Goal: Task Accomplishment & Management: Use online tool/utility

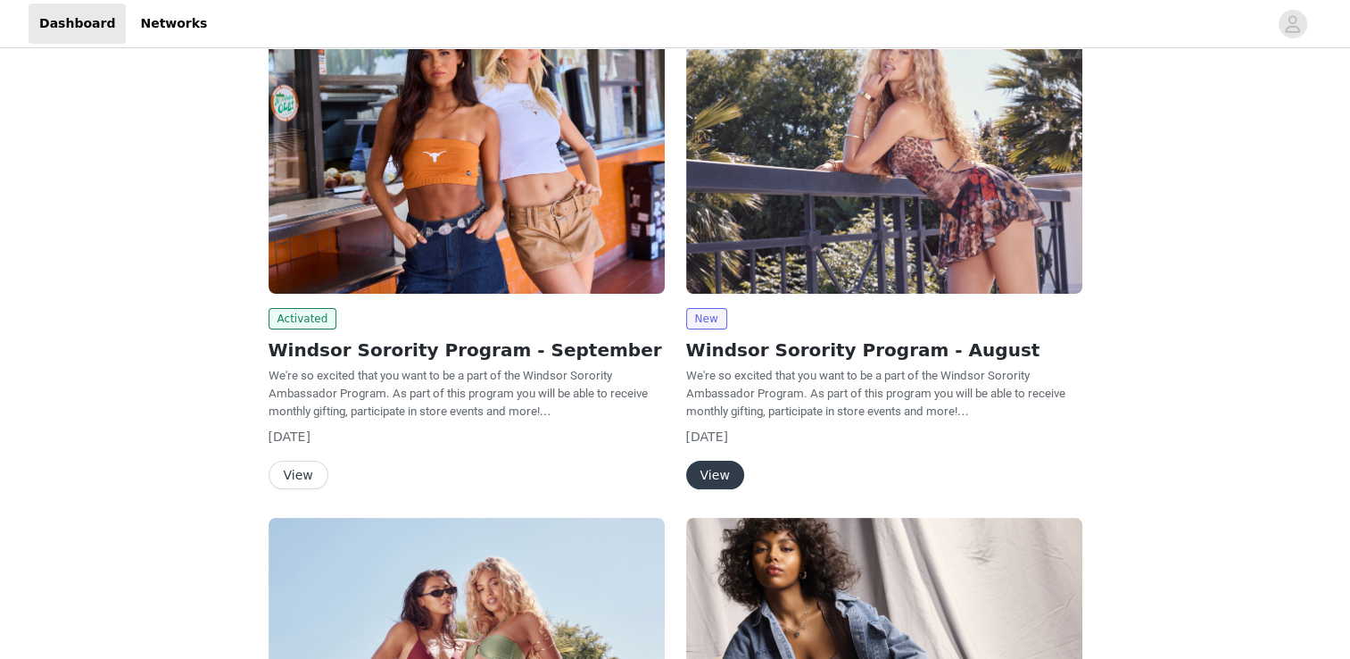
scroll to position [289, 0]
click at [298, 476] on button "View" at bounding box center [299, 474] width 60 height 29
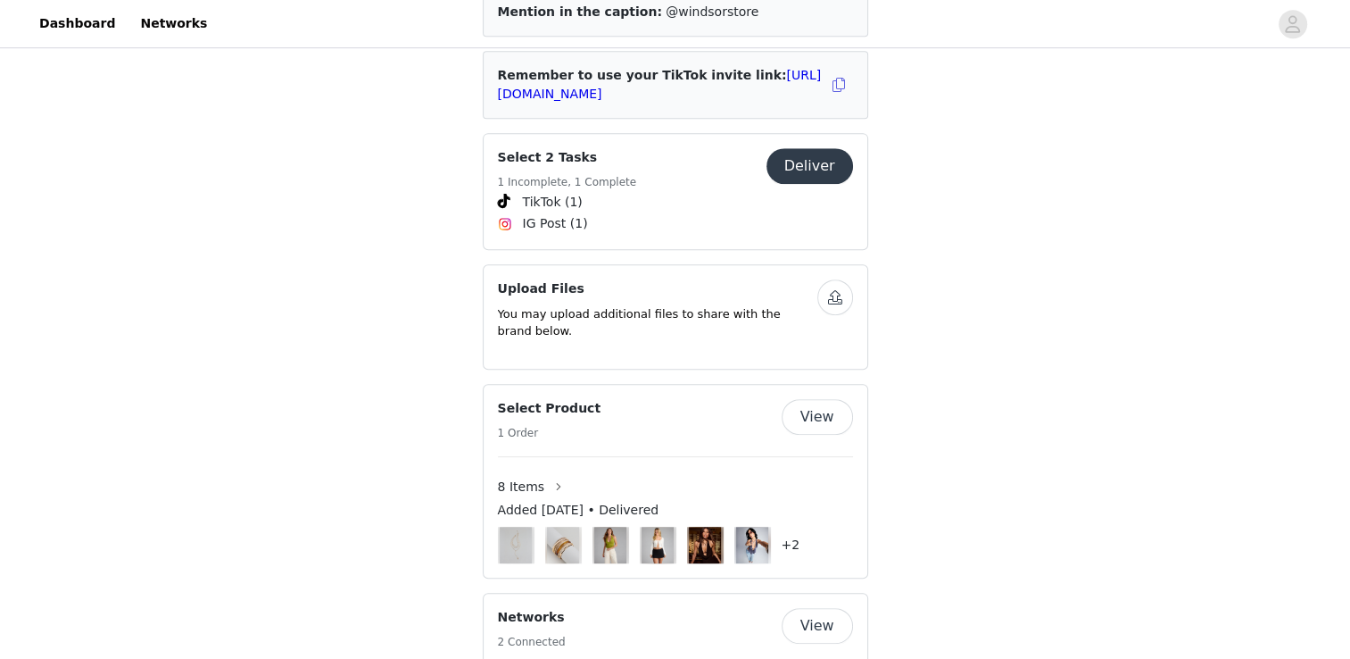
scroll to position [835, 0]
click at [821, 148] on button "Deliver" at bounding box center [809, 166] width 87 height 36
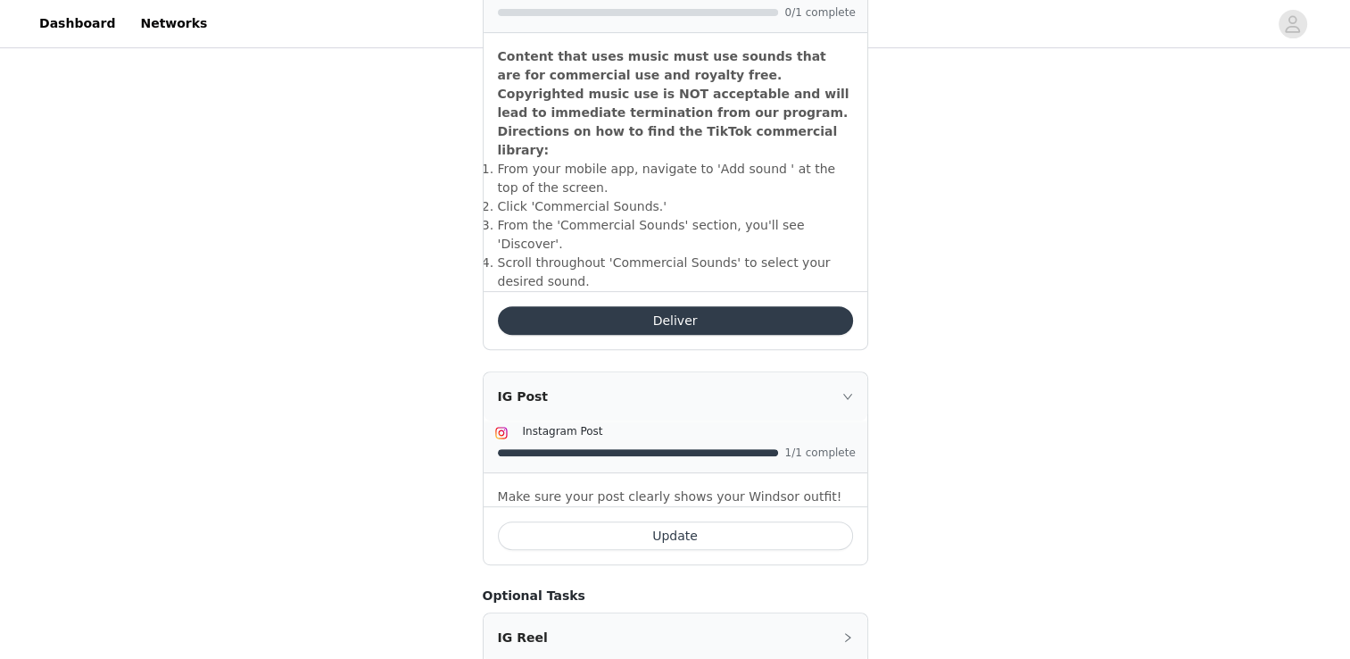
scroll to position [647, 0]
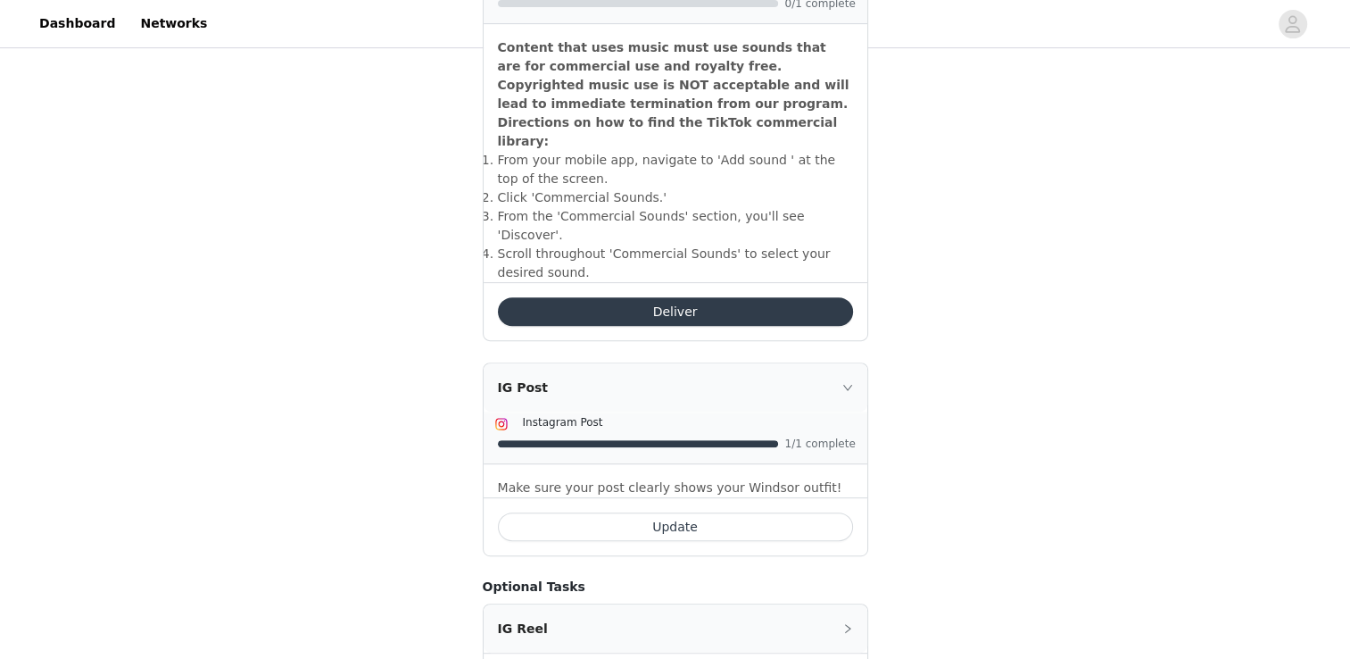
click at [710, 512] on button "Update" at bounding box center [675, 526] width 355 height 29
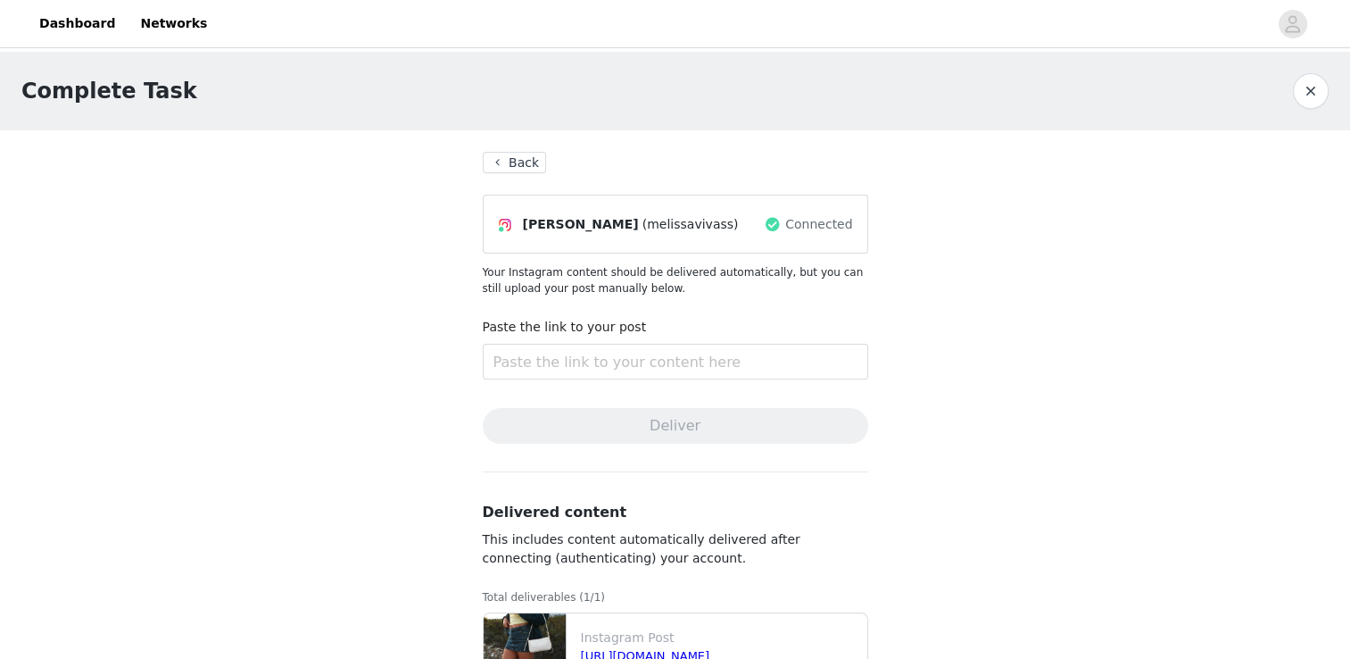
click at [532, 162] on button "Back" at bounding box center [515, 162] width 64 height 21
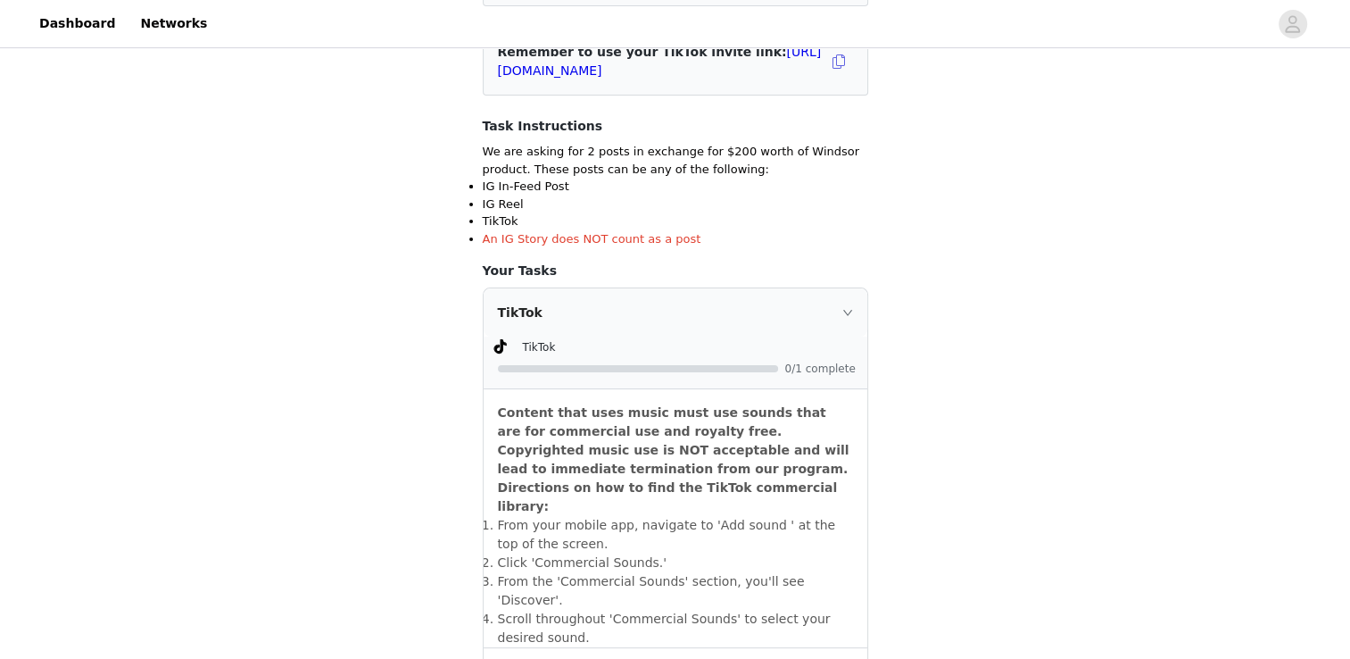
scroll to position [462, 0]
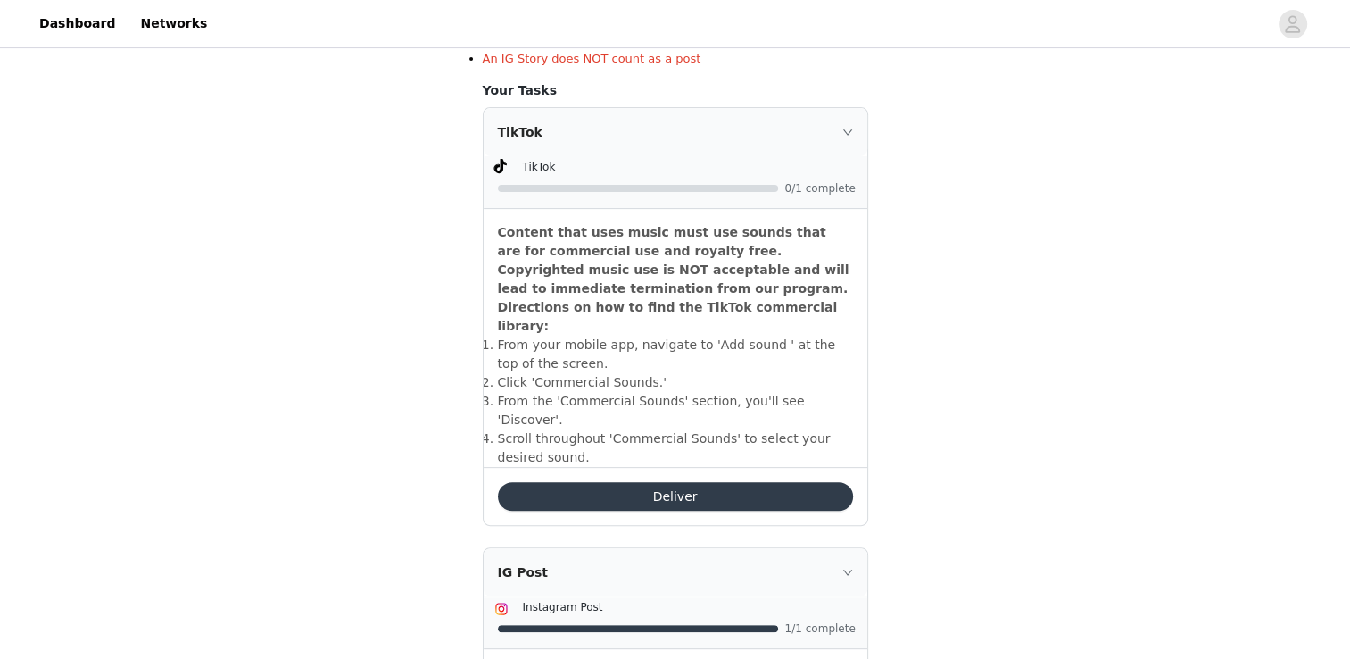
click at [591, 482] on button "Deliver" at bounding box center [675, 496] width 355 height 29
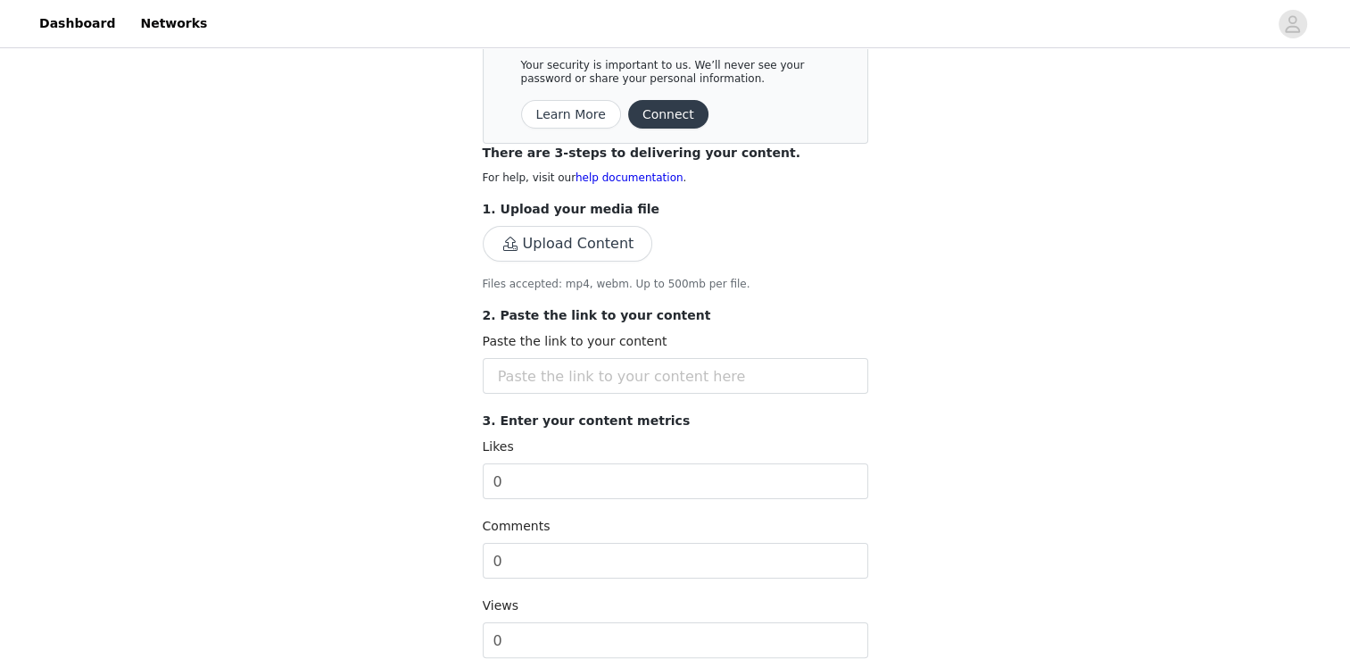
scroll to position [217, 0]
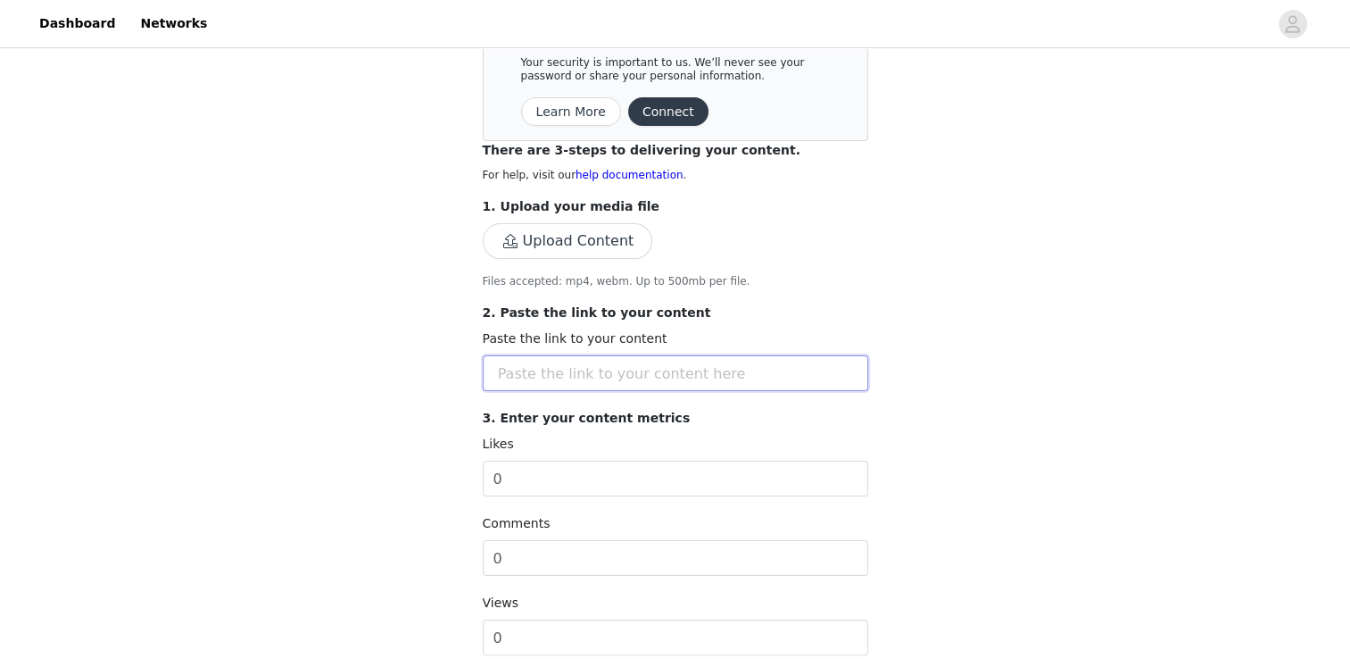
click at [644, 385] on input "text" at bounding box center [675, 373] width 385 height 36
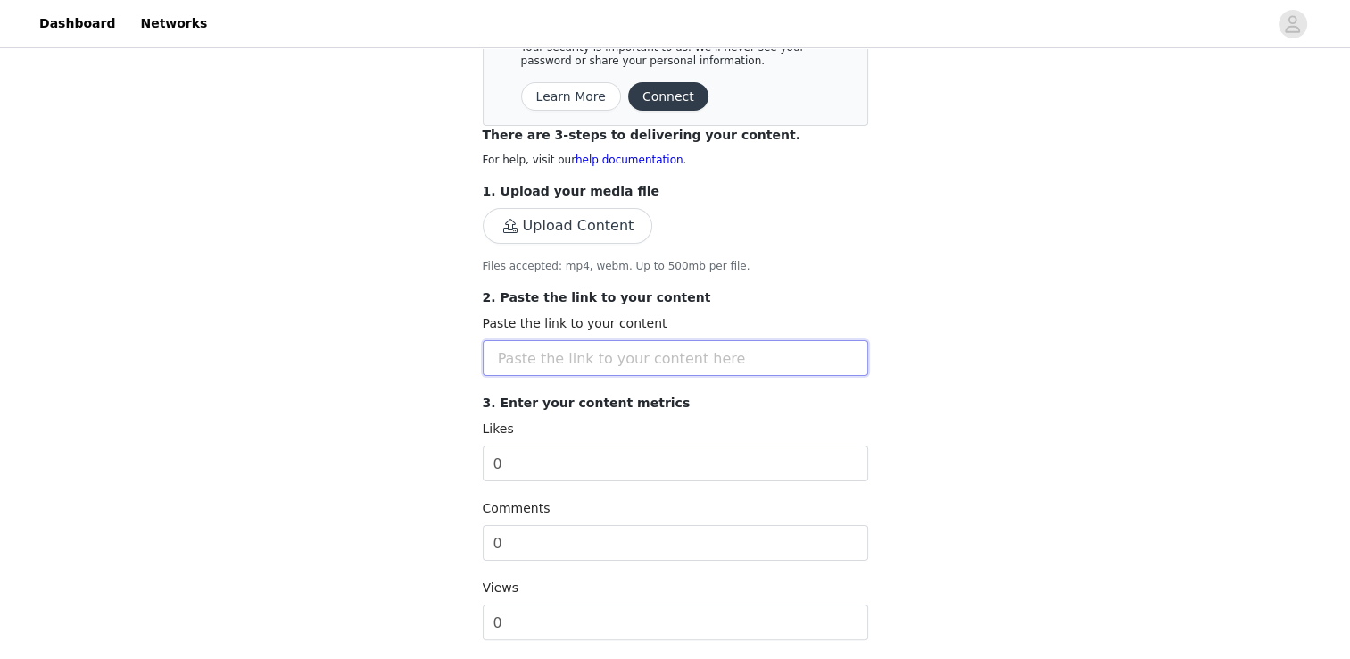
scroll to position [235, 0]
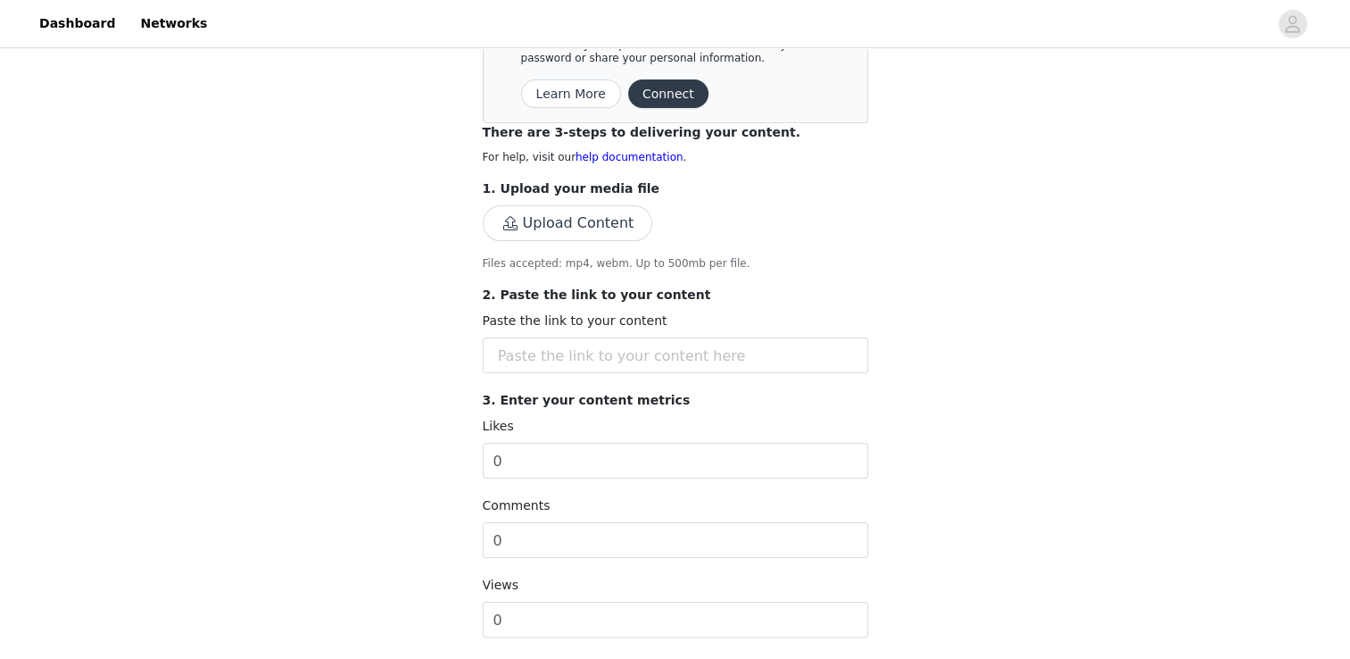
click at [657, 97] on button "Connect" at bounding box center [668, 93] width 80 height 29
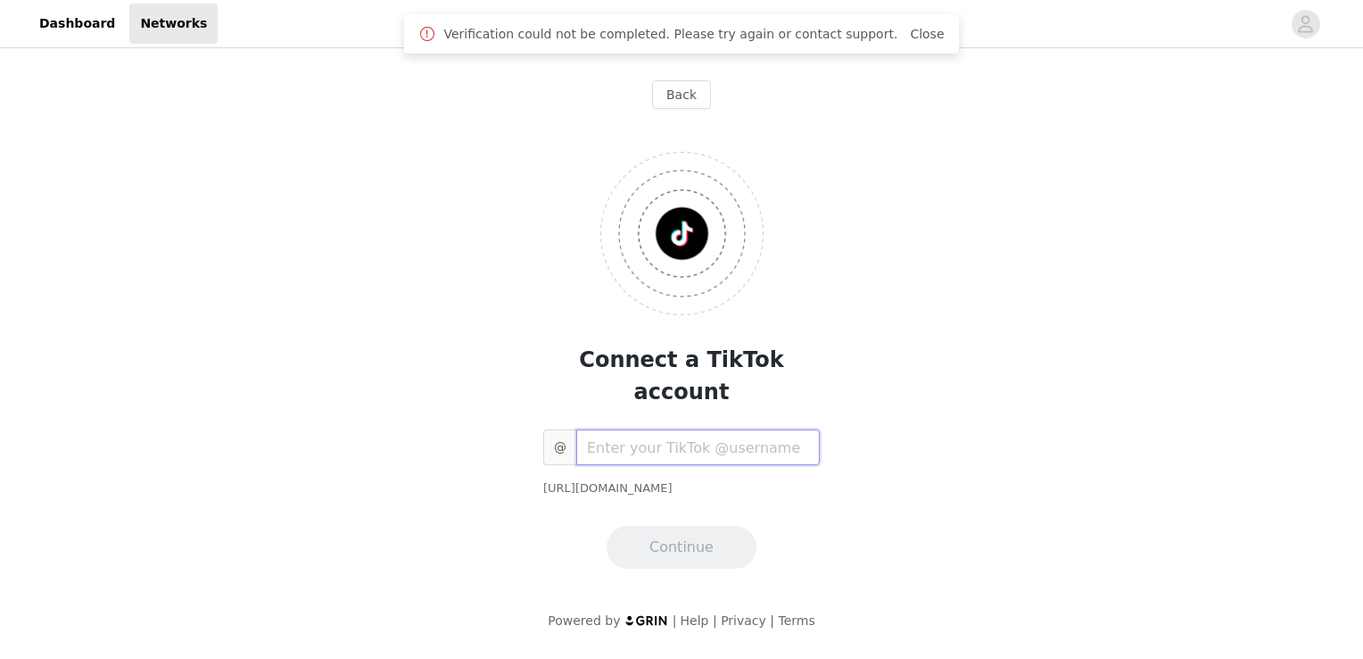
click at [645, 429] on input "text" at bounding box center [698, 447] width 244 height 36
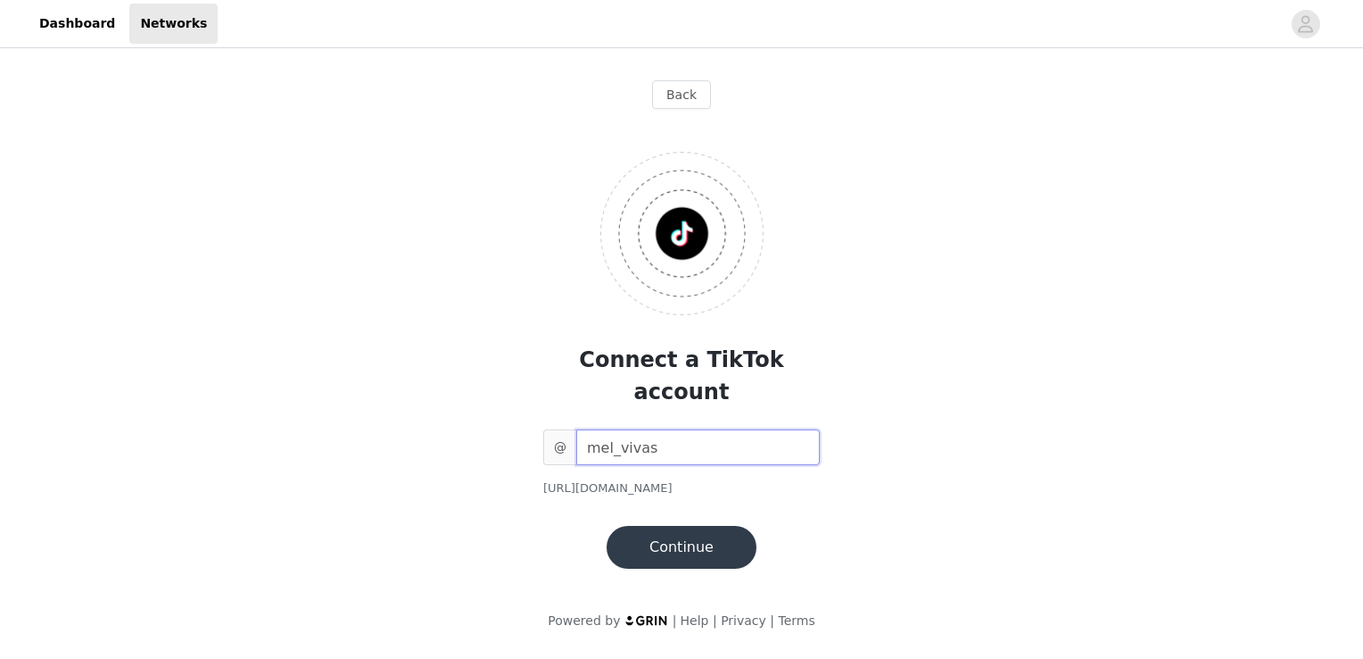
type input "mel_vivas"
click at [671, 526] on button "Continue" at bounding box center [682, 547] width 150 height 43
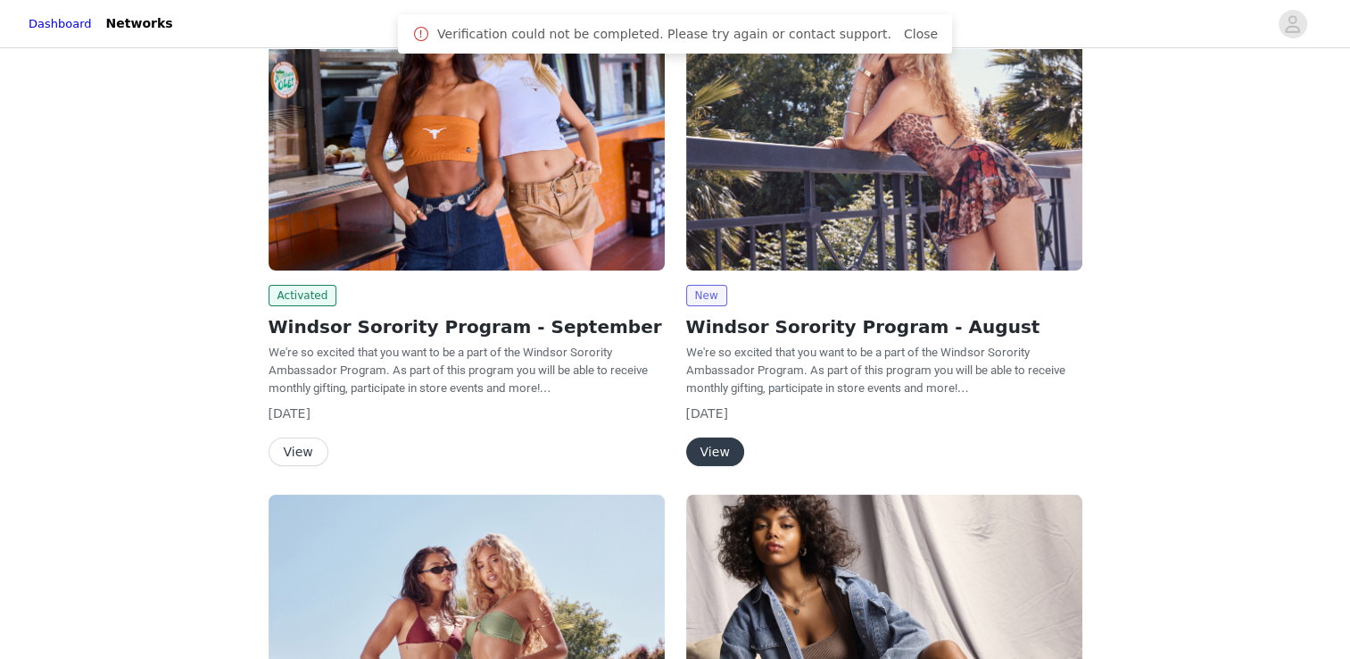
scroll to position [246, 0]
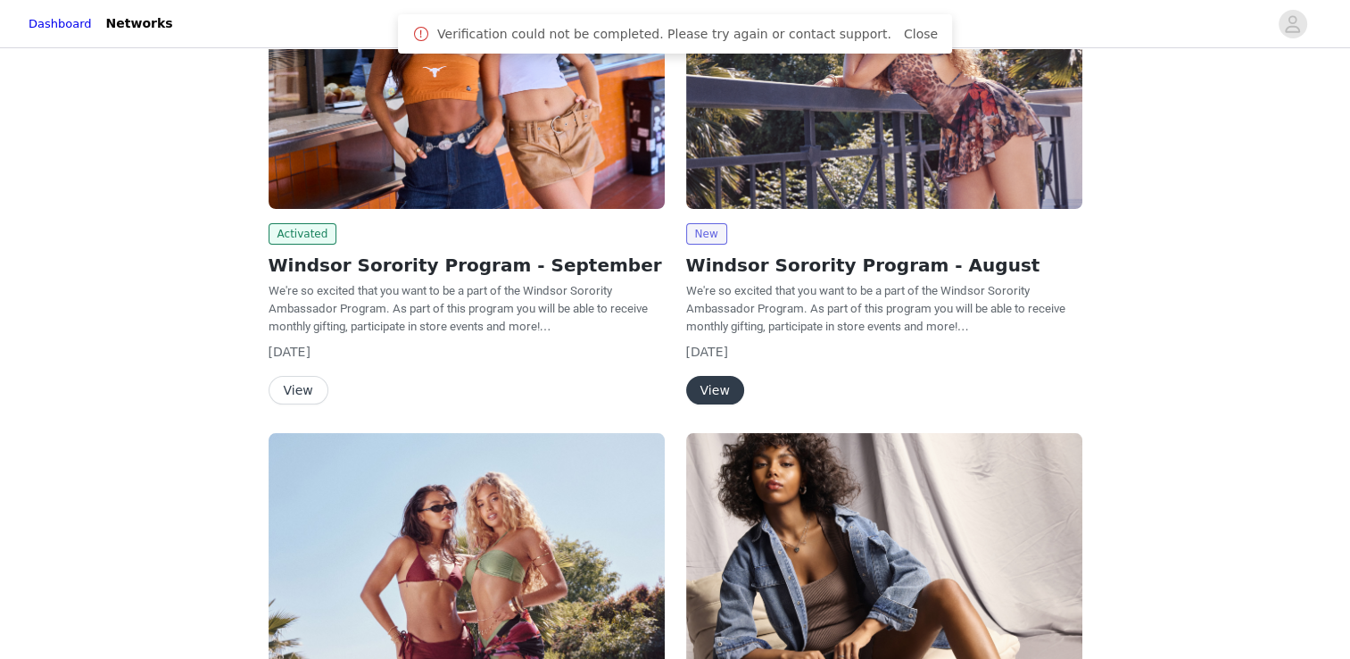
click at [293, 393] on button "View" at bounding box center [299, 390] width 60 height 29
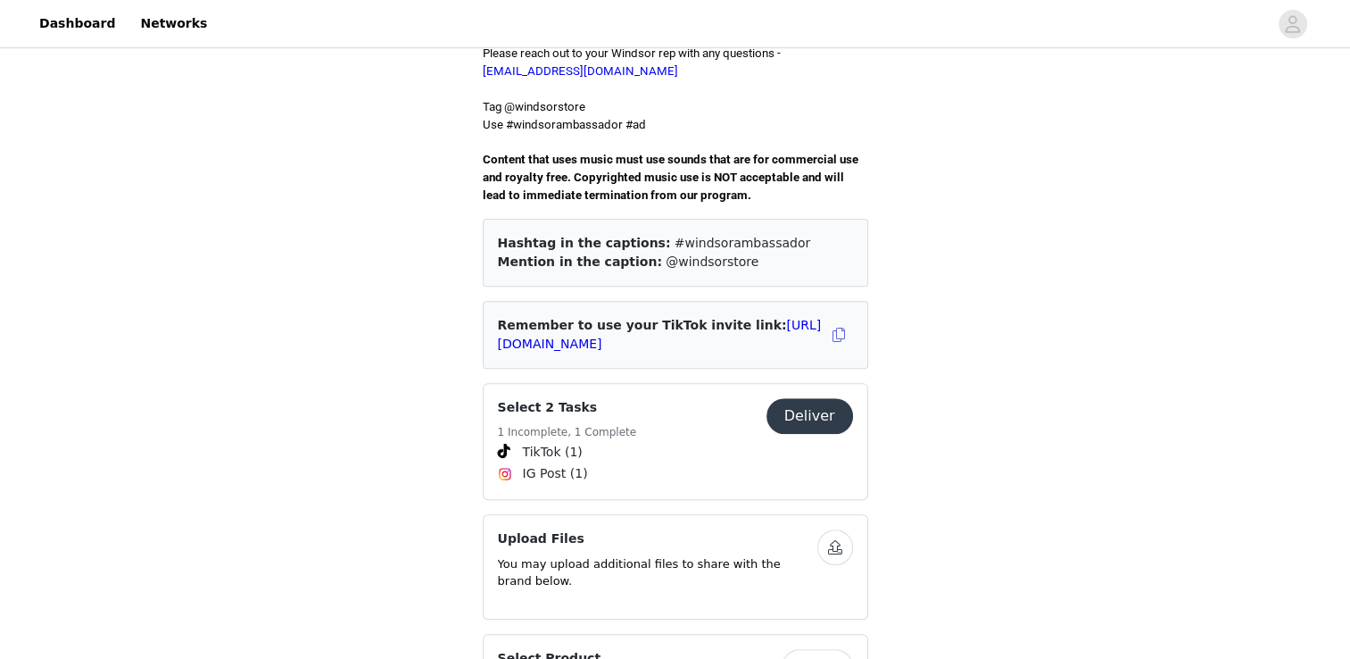
scroll to position [689, 0]
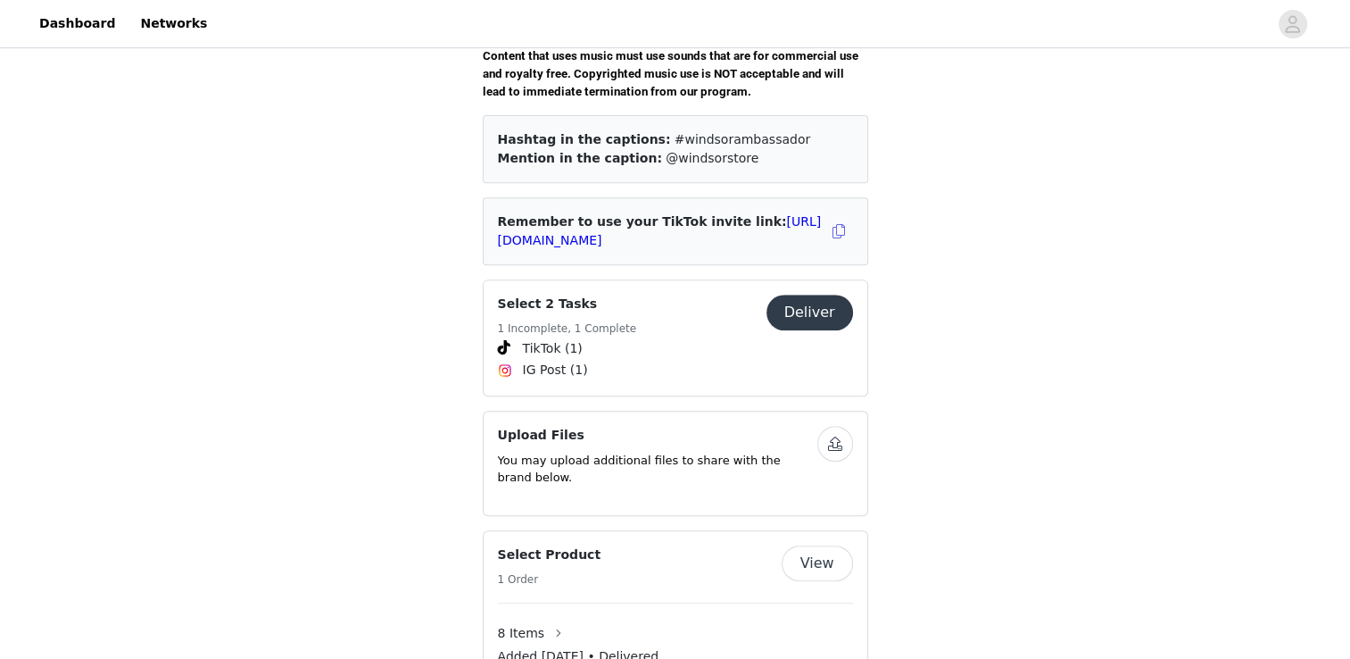
click at [821, 294] on button "Deliver" at bounding box center [809, 312] width 87 height 36
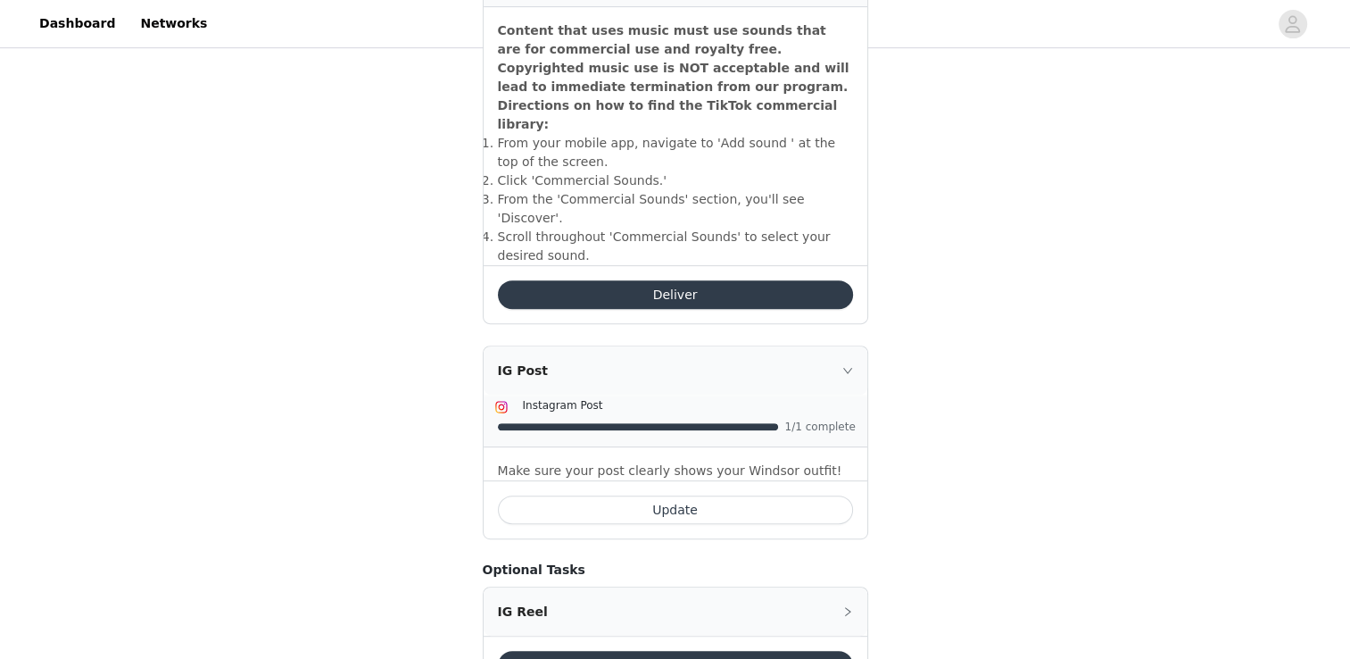
scroll to position [663, 0]
click at [751, 281] on button "Deliver" at bounding box center [675, 295] width 355 height 29
